Goal: Entertainment & Leisure: Consume media (video, audio)

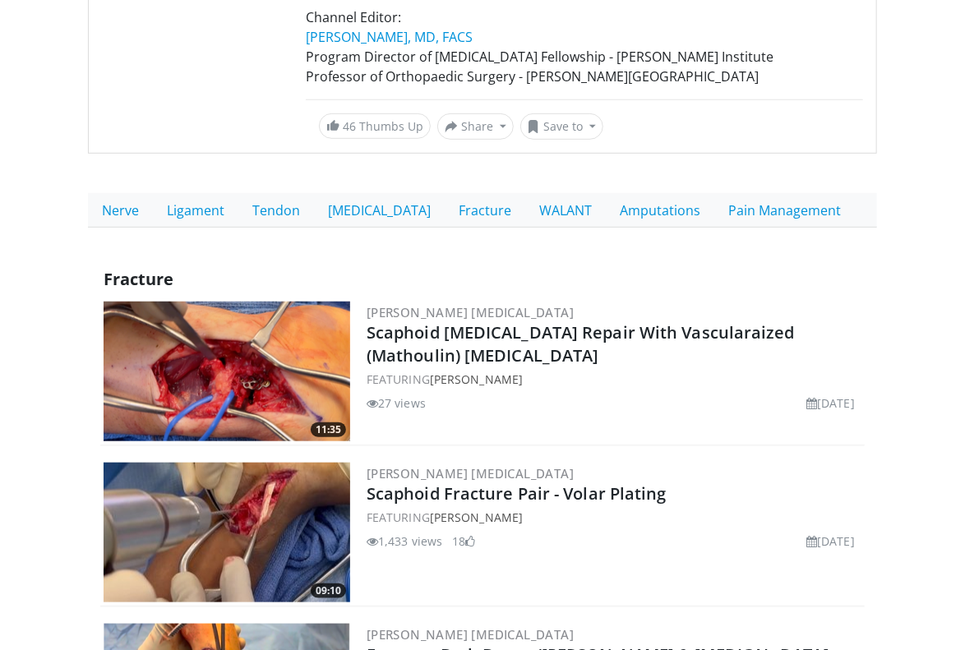
scroll to position [329, 0]
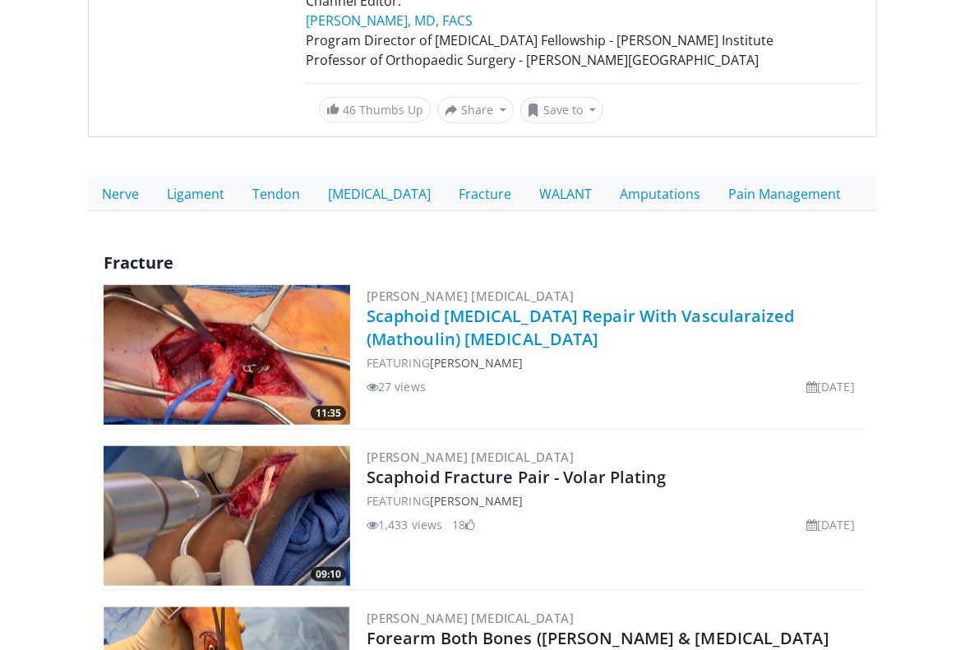
click at [388, 325] on link "Scaphoid [MEDICAL_DATA] Repair With Vascularaized (Mathoulin) [MEDICAL_DATA]" at bounding box center [580, 327] width 428 height 45
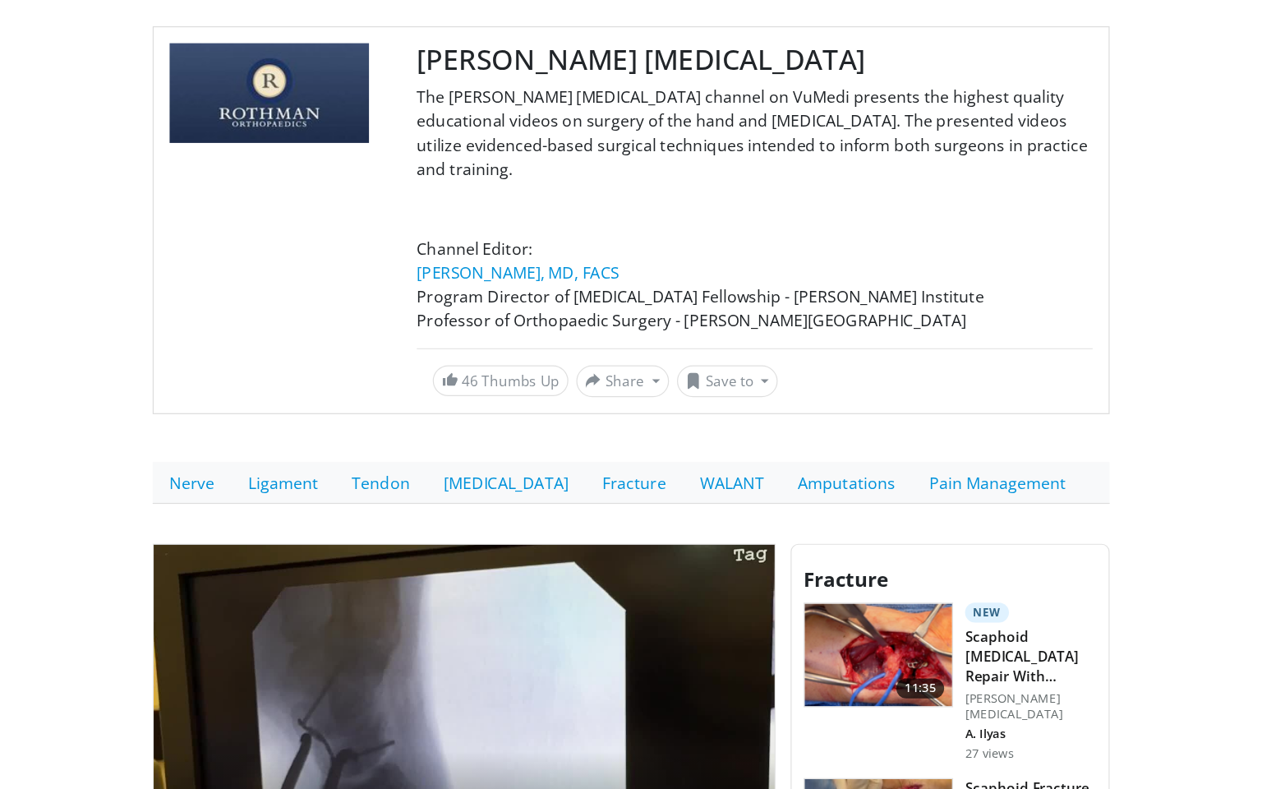
scroll to position [411, 0]
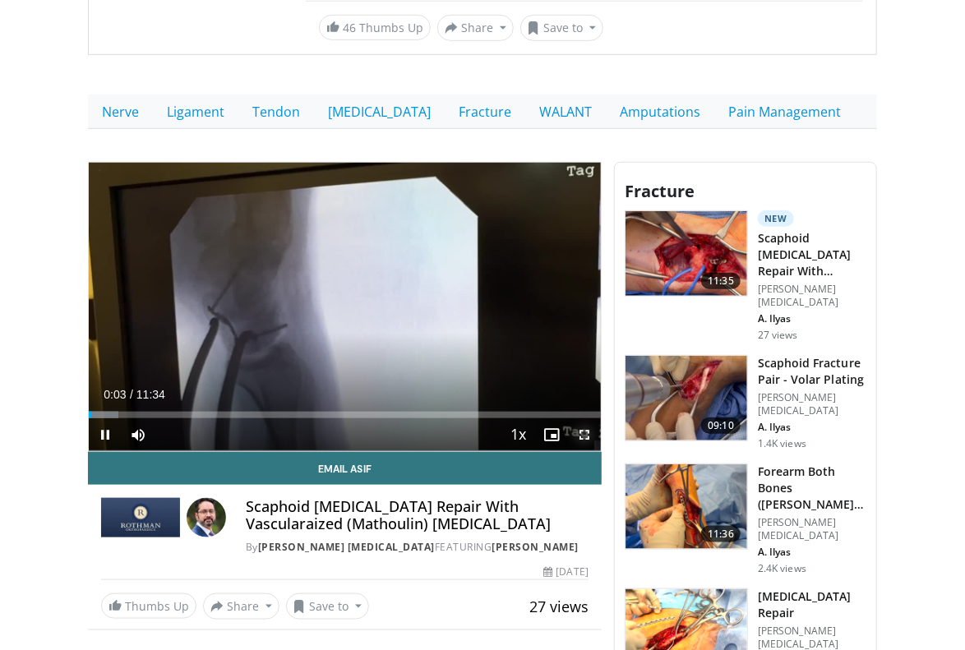
click at [578, 433] on span "Video Player" at bounding box center [584, 434] width 33 height 33
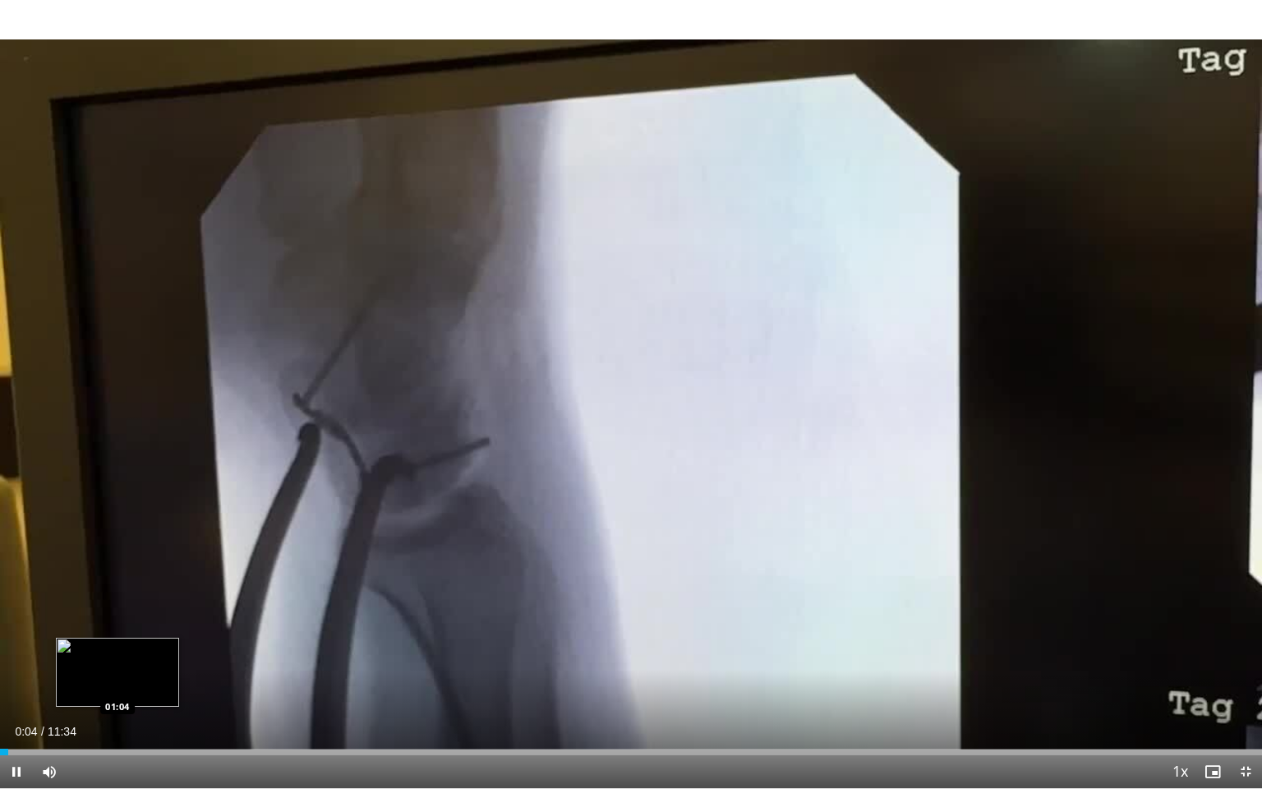
click at [117, 649] on div "Loaded : 0.00% 00:04 01:04" at bounding box center [631, 747] width 1262 height 16
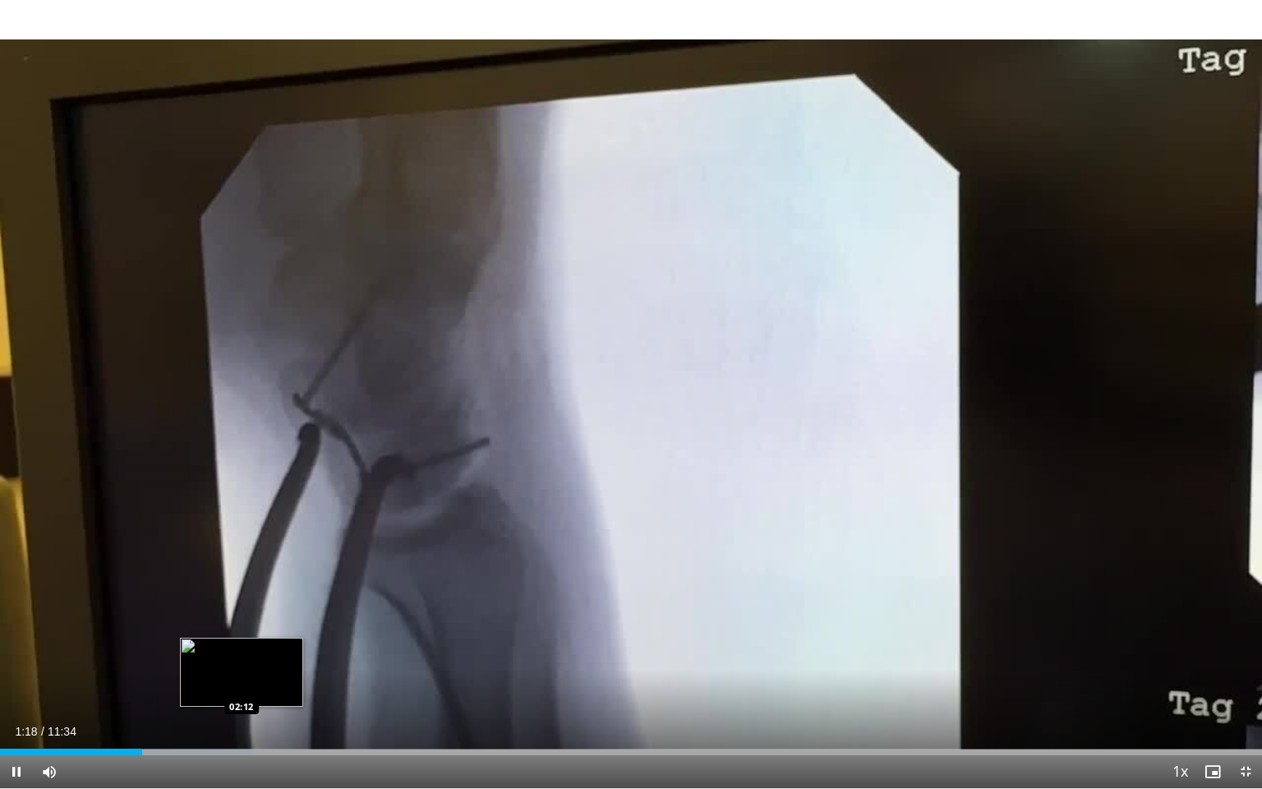
click at [240, 649] on div "Progress Bar" at bounding box center [180, 751] width 143 height 7
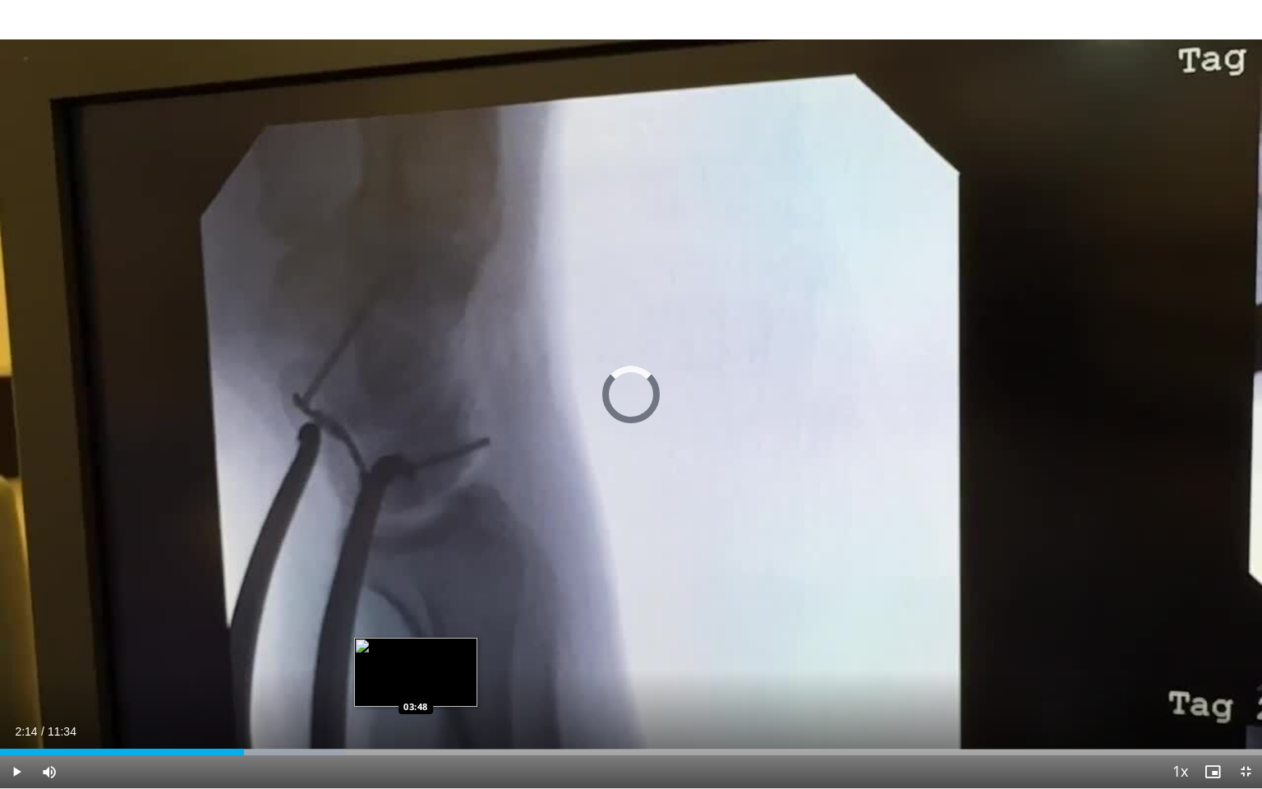
click at [416, 649] on div "Loaded : 27.40% 02:14 03:48" at bounding box center [631, 751] width 1262 height 7
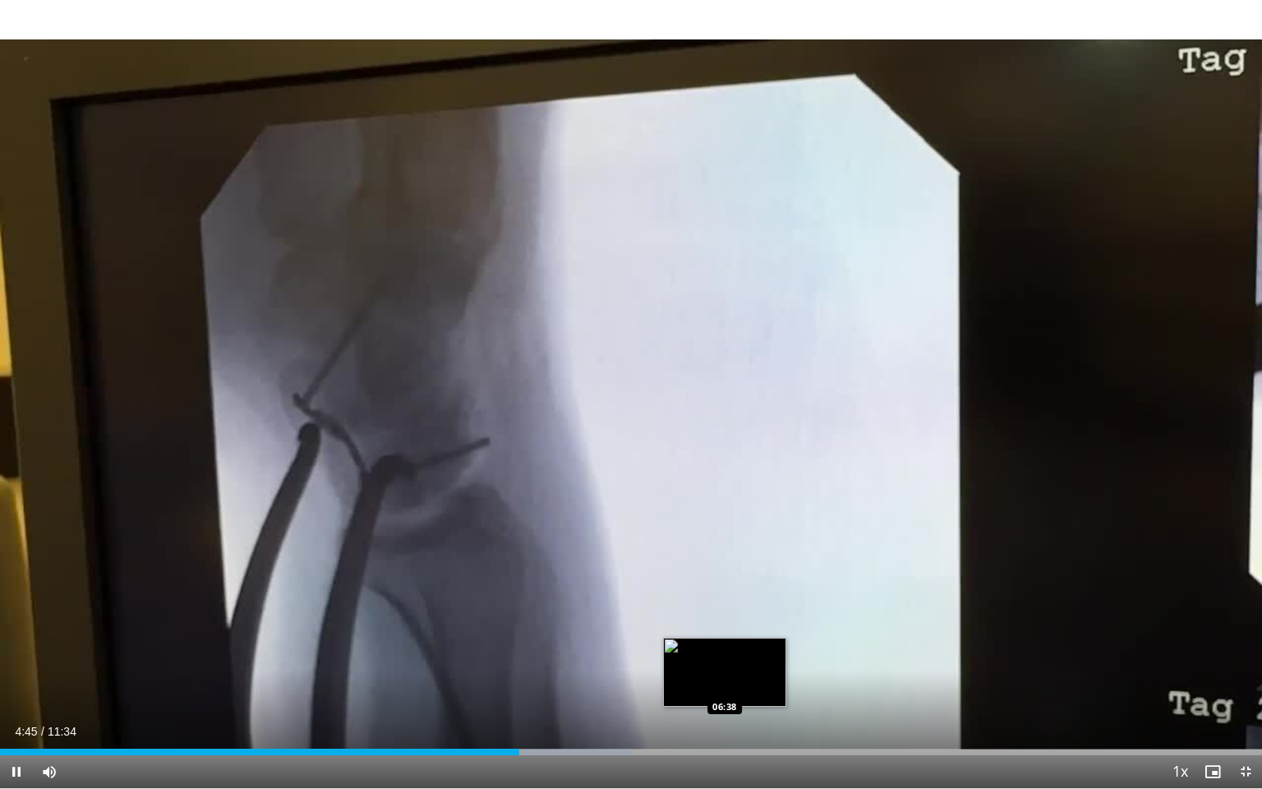
click at [725, 649] on div "Loaded : 50.01% 04:45 06:38" at bounding box center [631, 751] width 1262 height 7
click at [725, 649] on video-js "**********" at bounding box center [631, 394] width 1262 height 789
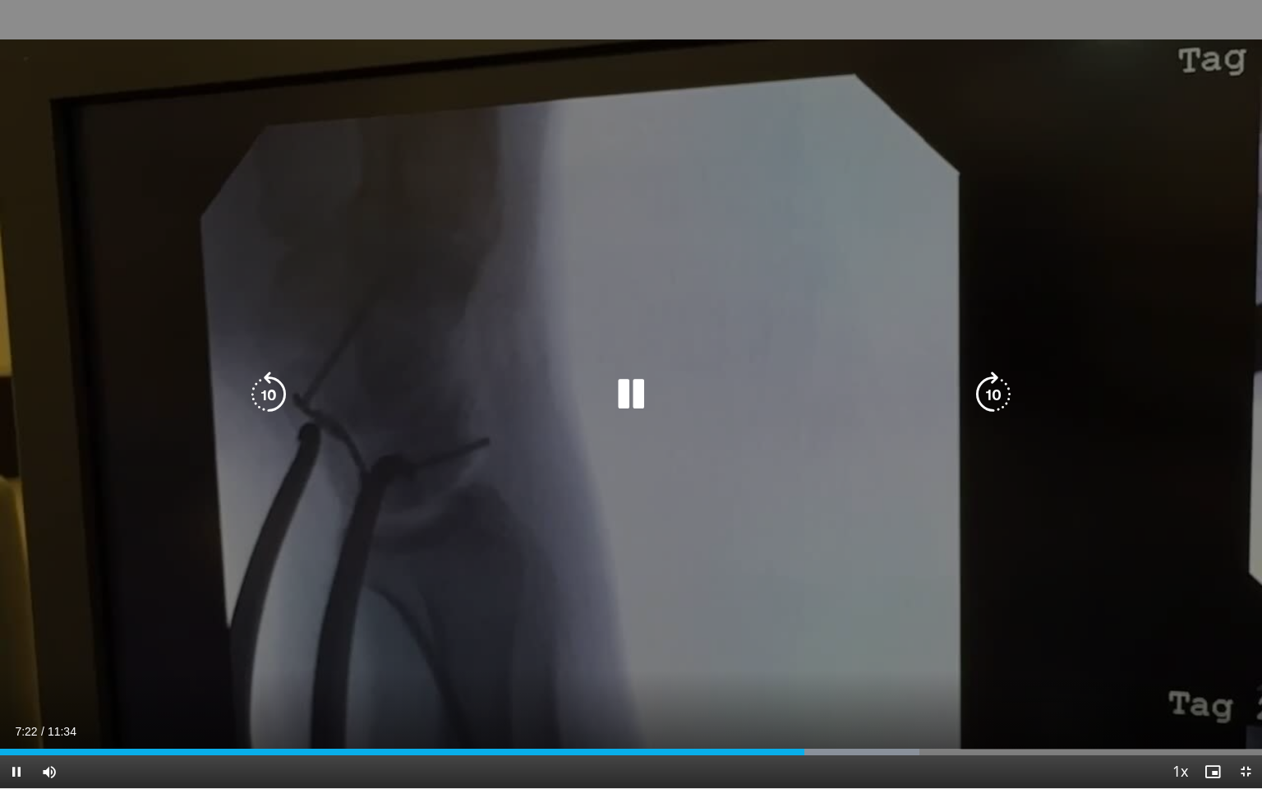
click at [928, 649] on div "Loaded : 72.88% 07:22 08:32" at bounding box center [631, 751] width 1262 height 7
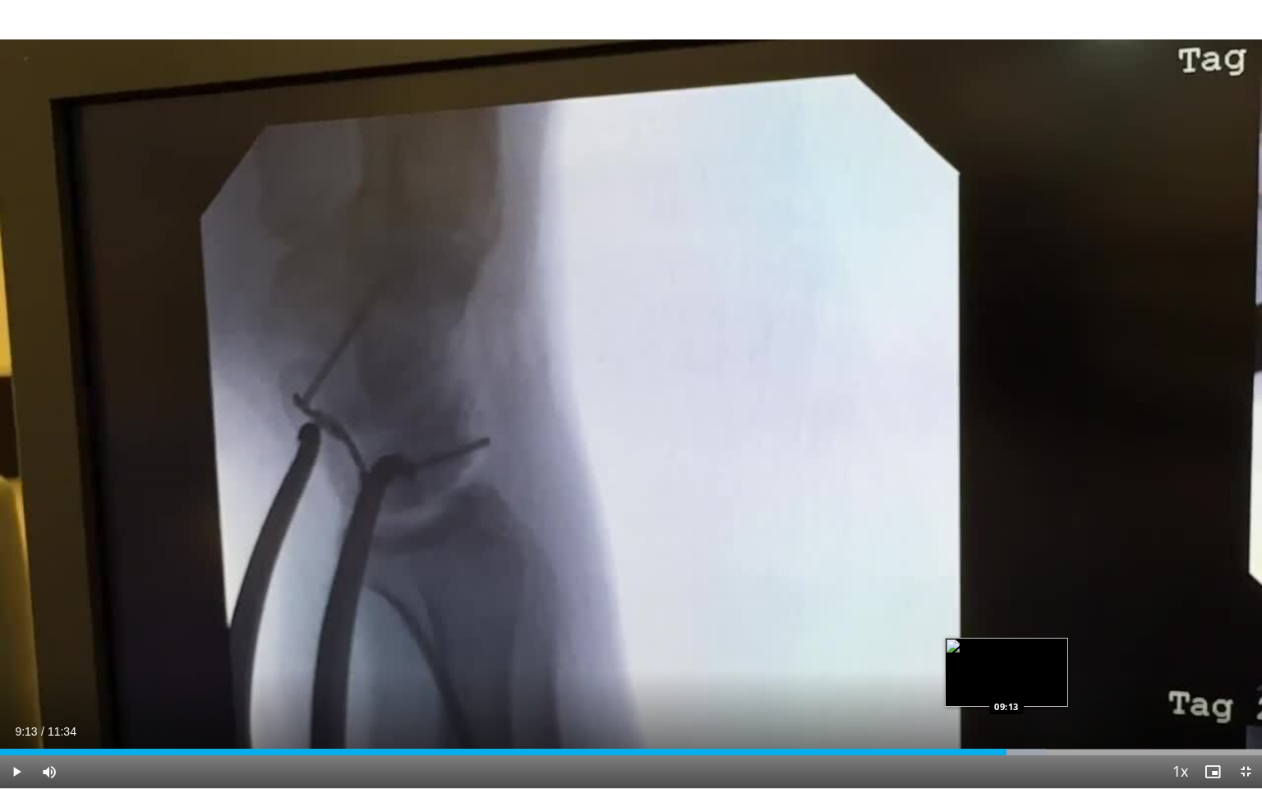
click at [964, 649] on div "Loaded : 82.88% 09:13 09:13" at bounding box center [631, 751] width 1262 height 7
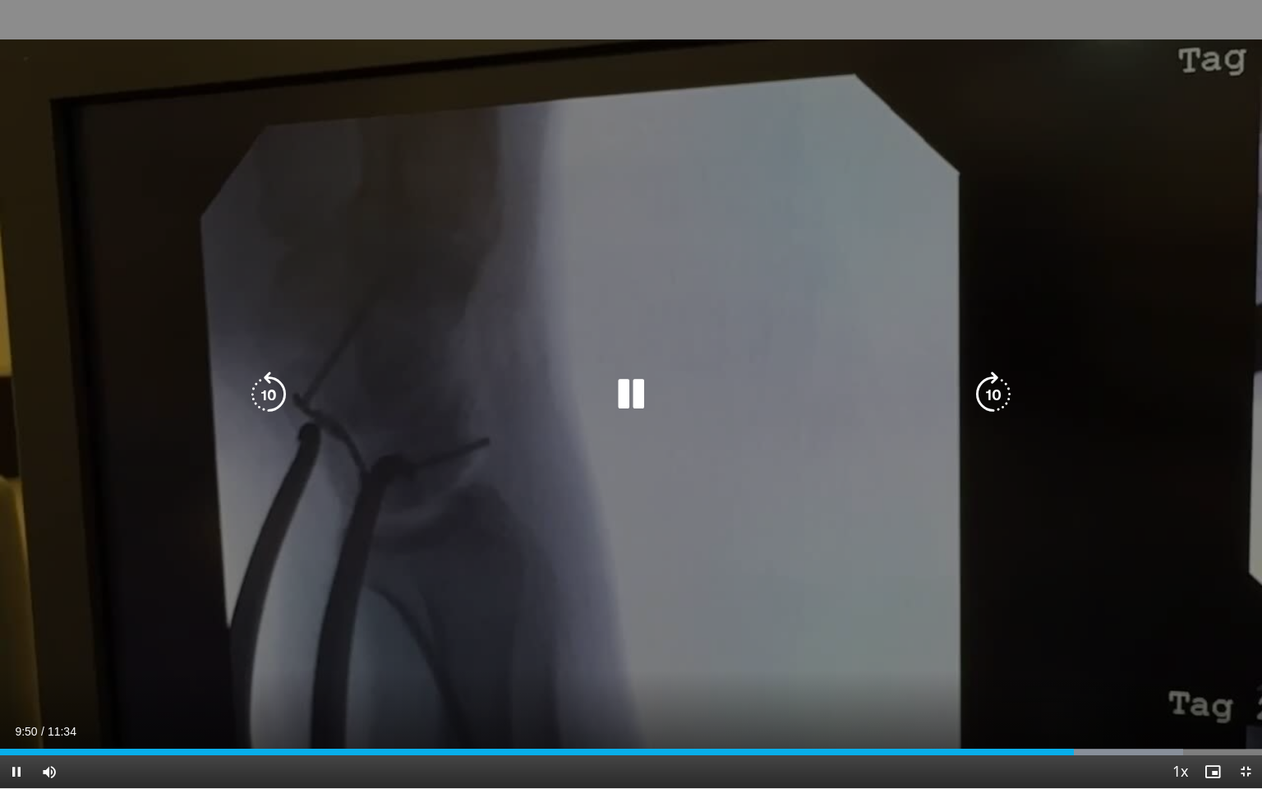
click at [964, 396] on icon "Video Player" at bounding box center [993, 394] width 46 height 46
click at [964, 391] on icon "Video Player" at bounding box center [993, 394] width 46 height 46
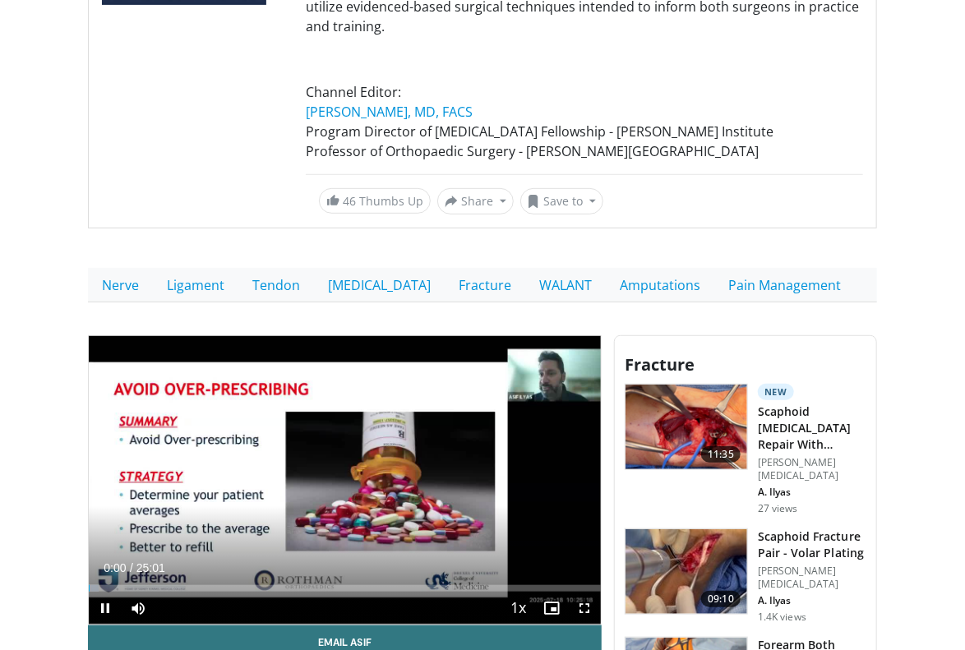
scroll to position [329, 0]
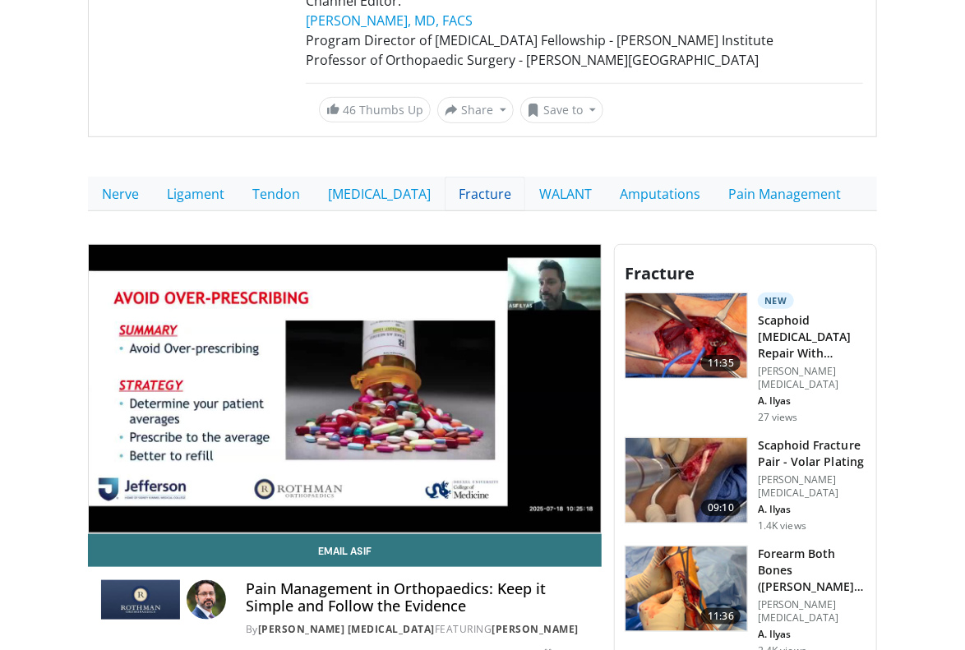
click at [444, 200] on link "Fracture" at bounding box center [484, 194] width 81 height 35
